Goal: Task Accomplishment & Management: Use online tool/utility

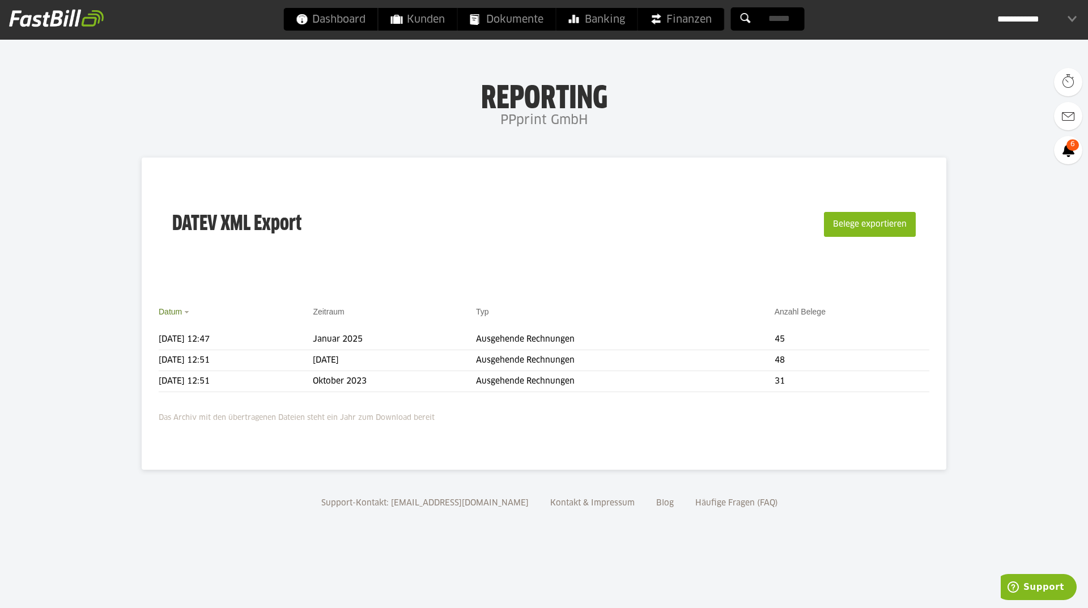
click at [177, 312] on link "Datum" at bounding box center [170, 311] width 23 height 9
click at [182, 312] on th "Datum" at bounding box center [236, 317] width 154 height 24
click at [870, 225] on button "Belege exportieren" at bounding box center [870, 224] width 92 height 25
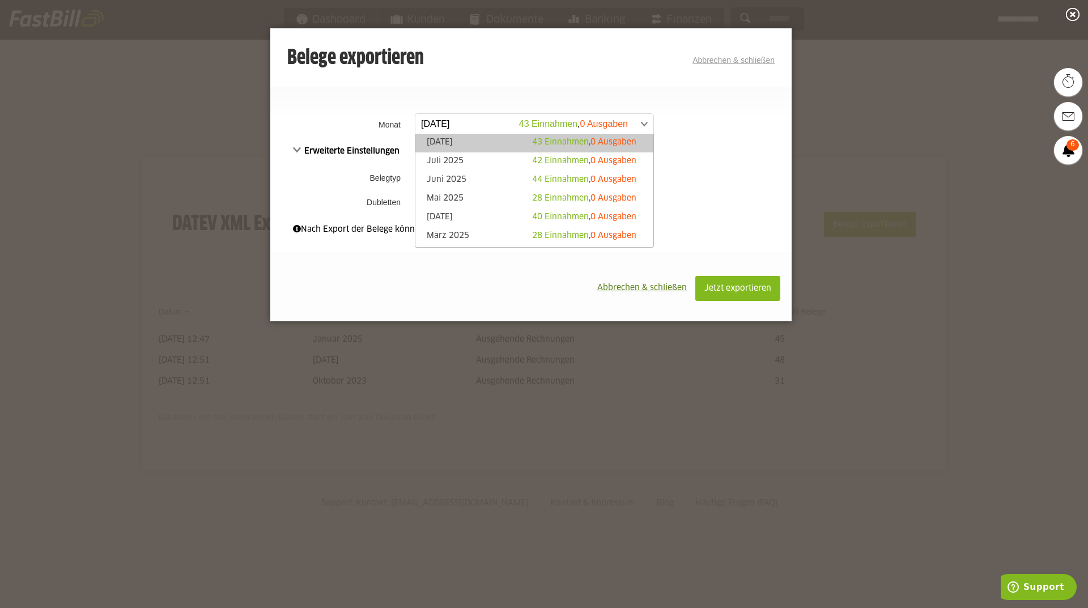
click at [642, 122] on span at bounding box center [529, 124] width 238 height 20
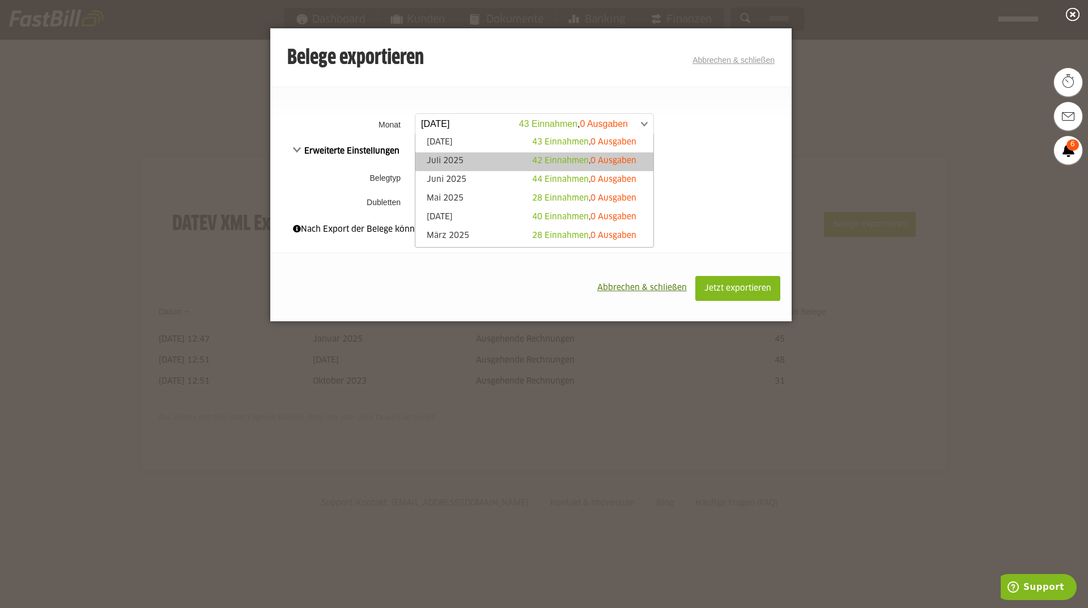
click at [603, 159] on span "0 Ausgaben" at bounding box center [613, 161] width 46 height 8
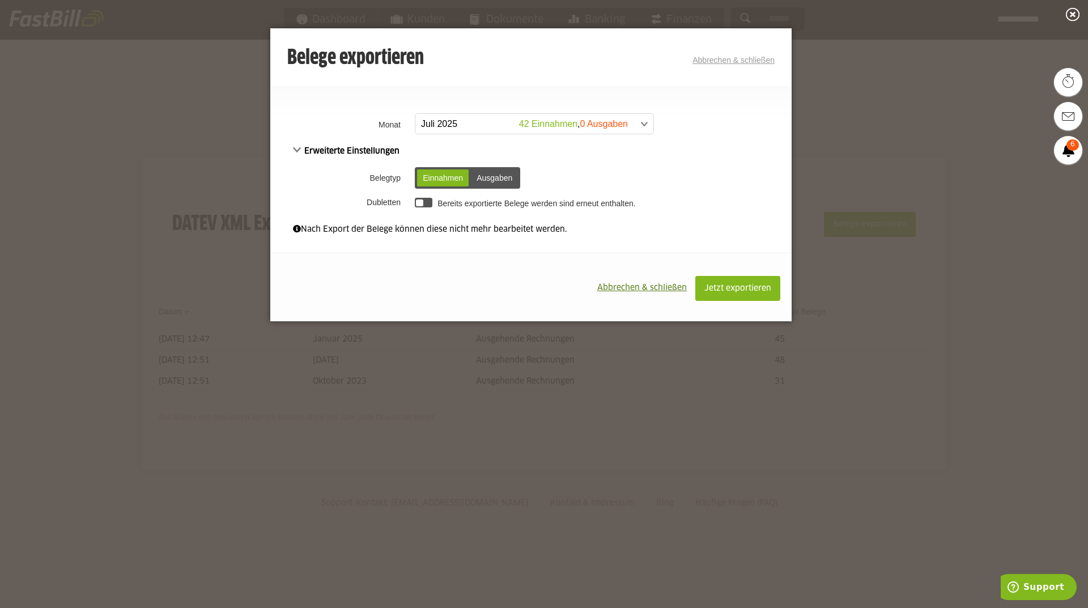
click at [425, 206] on div at bounding box center [424, 203] width 18 height 10
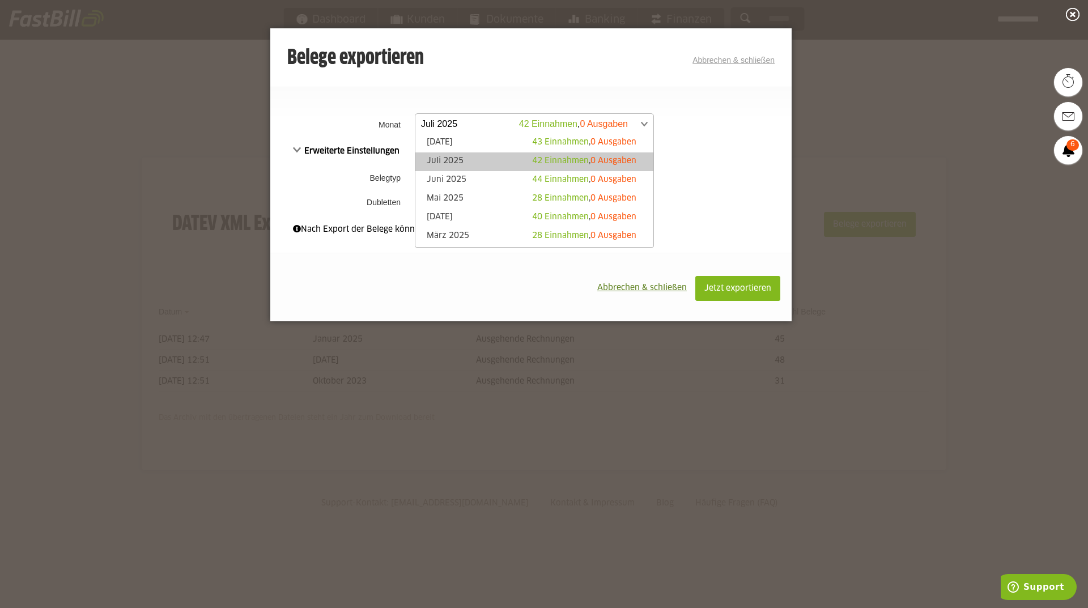
click at [642, 119] on span at bounding box center [529, 124] width 238 height 20
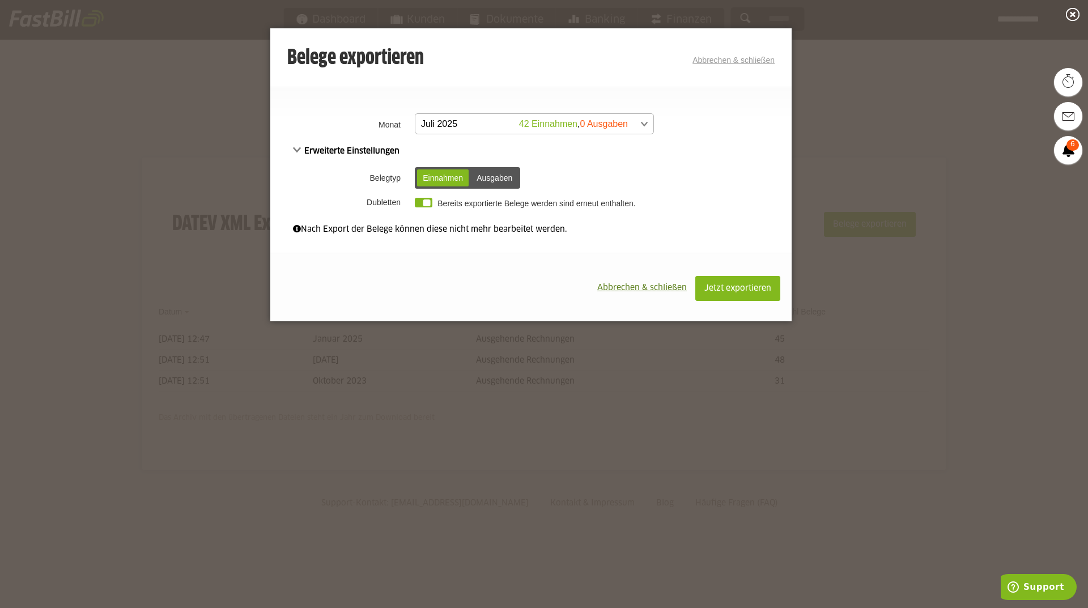
click at [642, 119] on span at bounding box center [529, 124] width 238 height 20
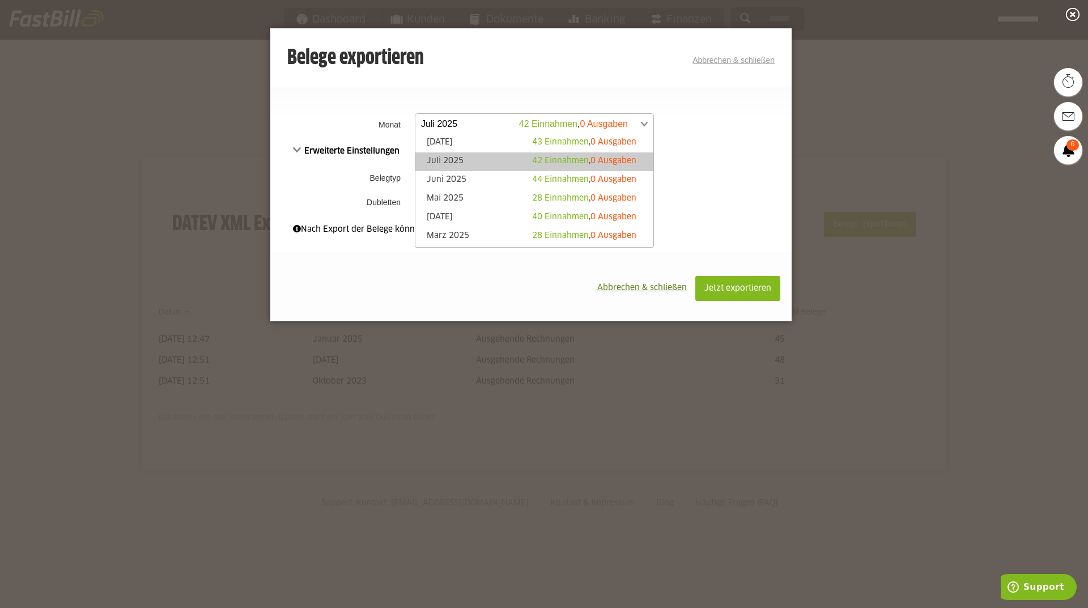
click at [645, 125] on span at bounding box center [529, 124] width 238 height 20
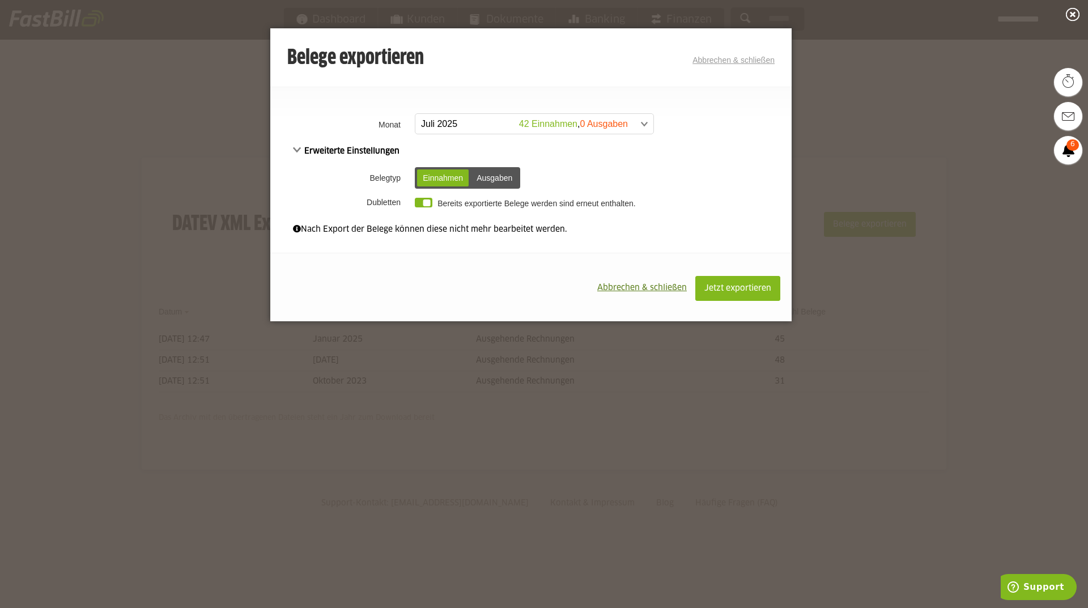
click at [715, 58] on link "Abbrechen & schließen" at bounding box center [733, 60] width 82 height 9
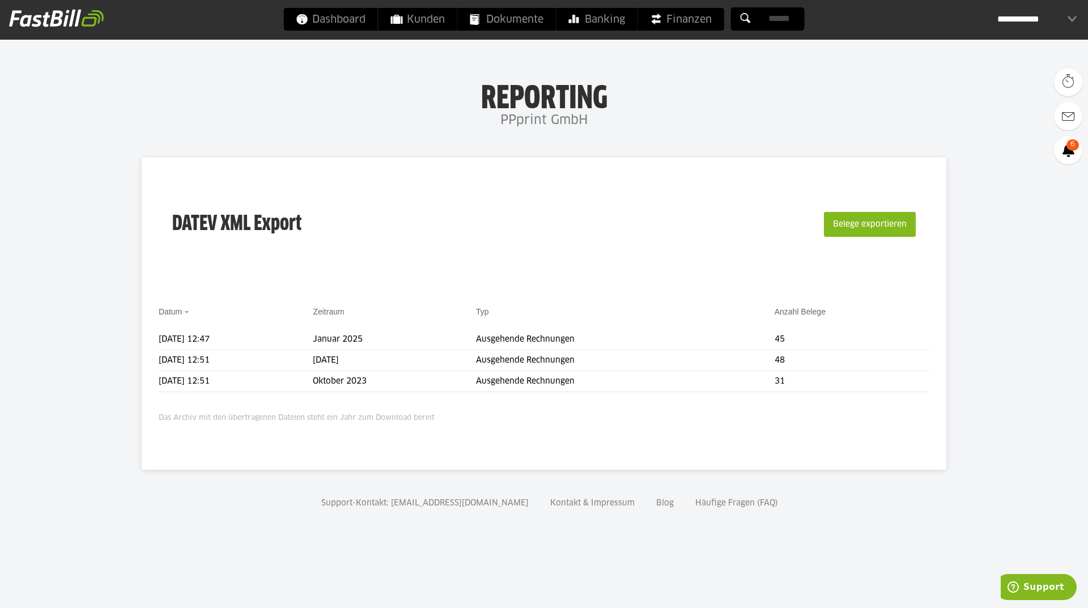
click at [1012, 20] on div "**********" at bounding box center [1036, 19] width 79 height 23
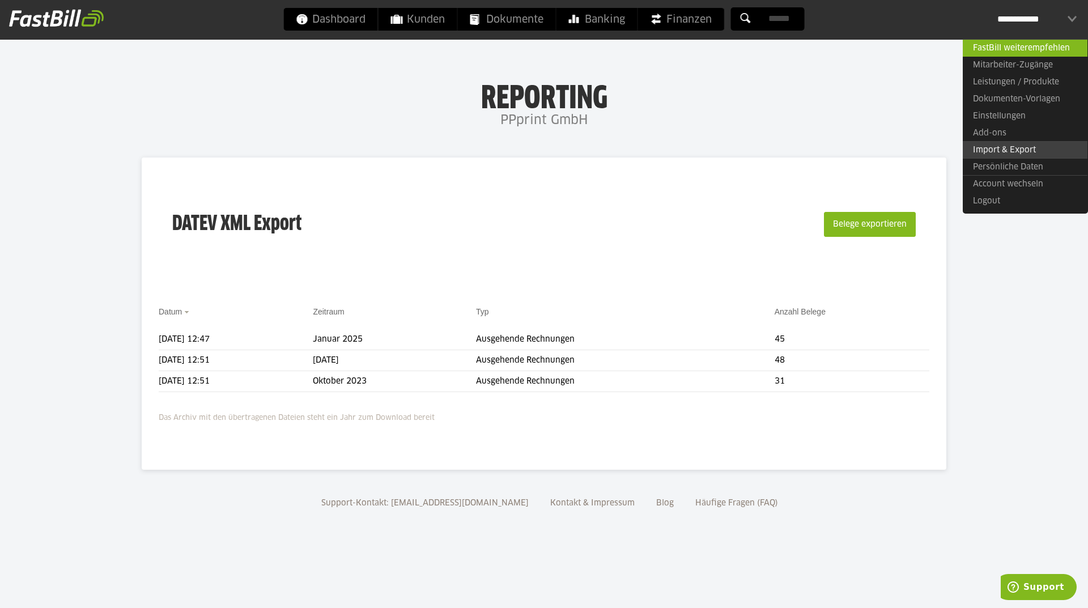
click at [994, 152] on link "Import & Export" at bounding box center [1024, 150] width 125 height 18
